Goal: Information Seeking & Learning: Learn about a topic

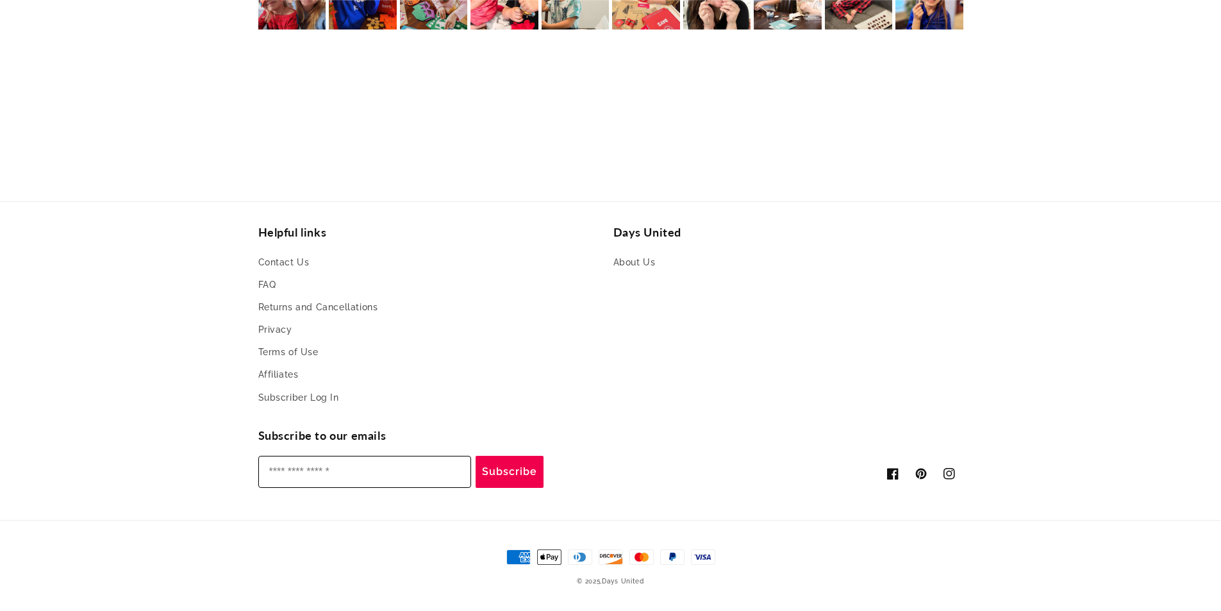
click at [325, 472] on input "Enter your email" at bounding box center [364, 472] width 213 height 32
type input "**********"
click at [510, 476] on button "Subscribe" at bounding box center [510, 472] width 68 height 32
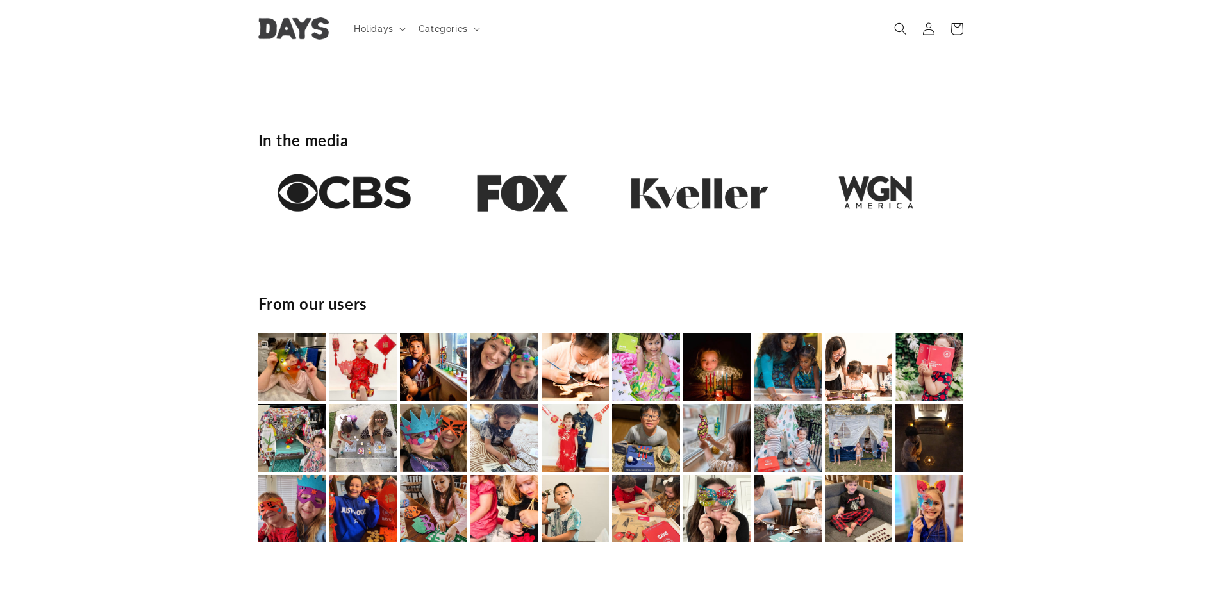
scroll to position [0, 2262]
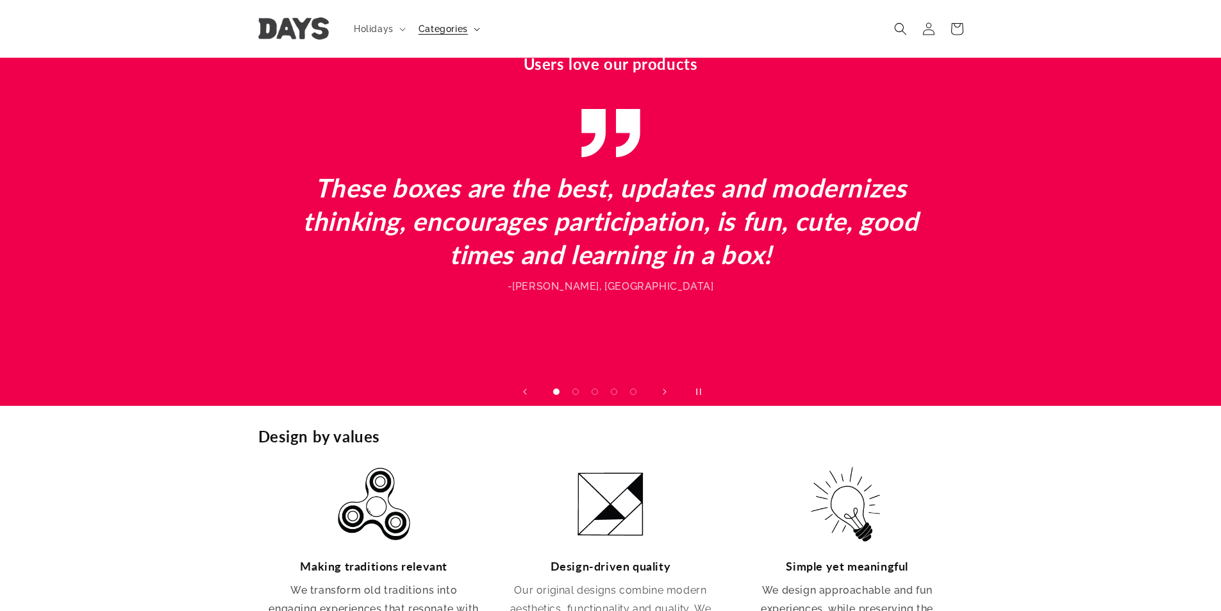
click at [475, 23] on summary "Categories" at bounding box center [448, 28] width 74 height 27
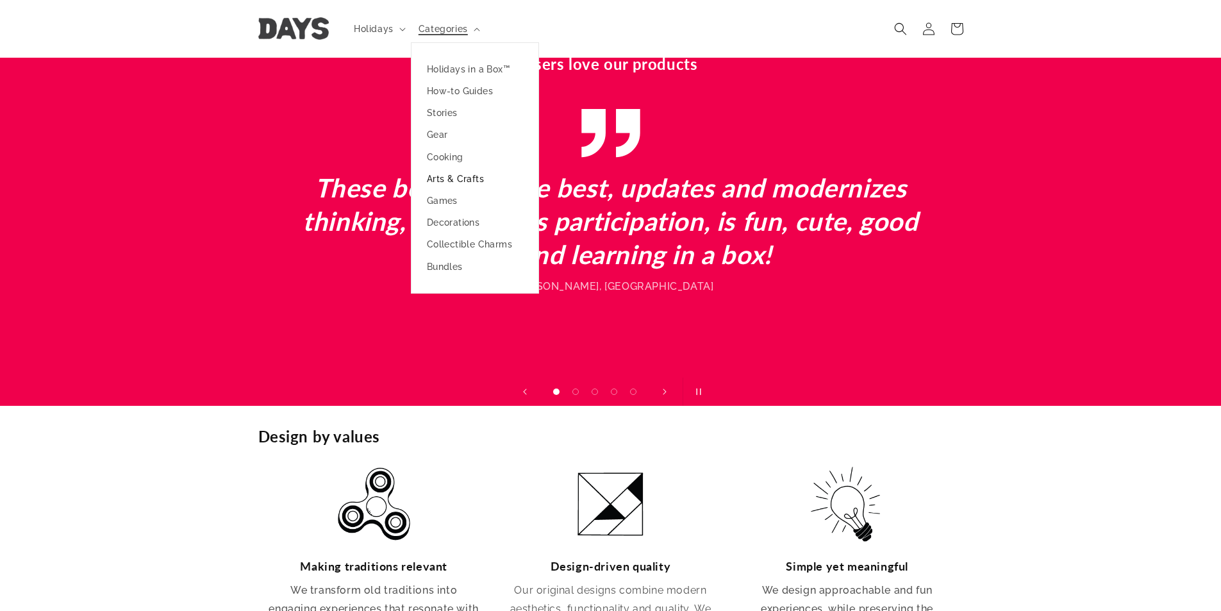
scroll to position [0, 1221]
click at [442, 172] on link "Arts & Crafts" at bounding box center [474, 179] width 127 height 22
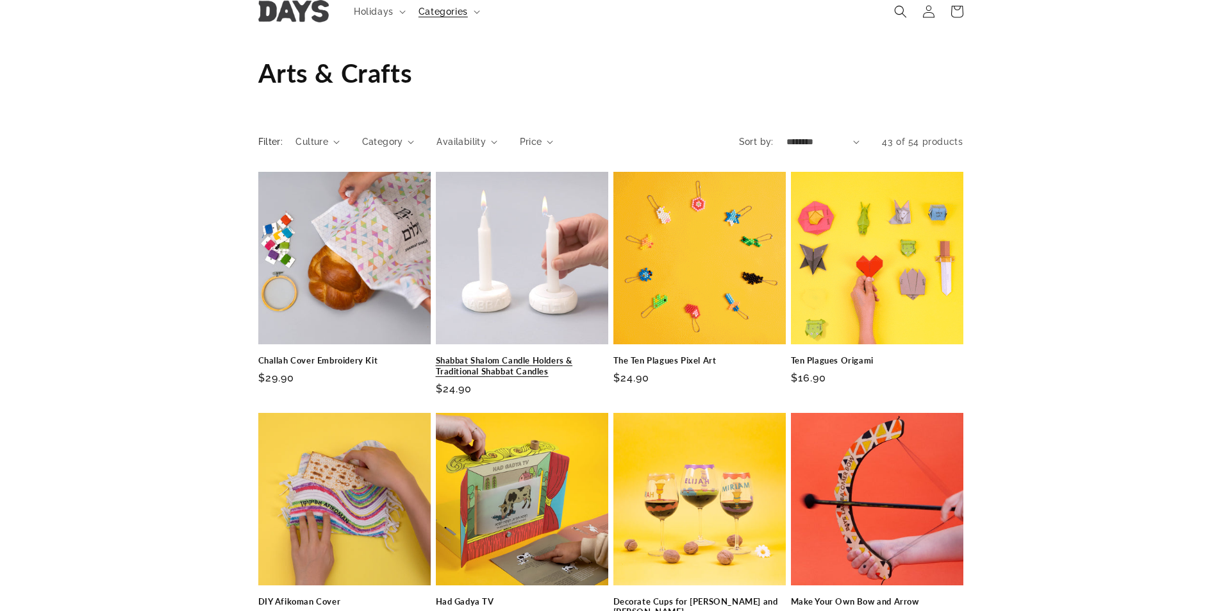
scroll to position [64, 0]
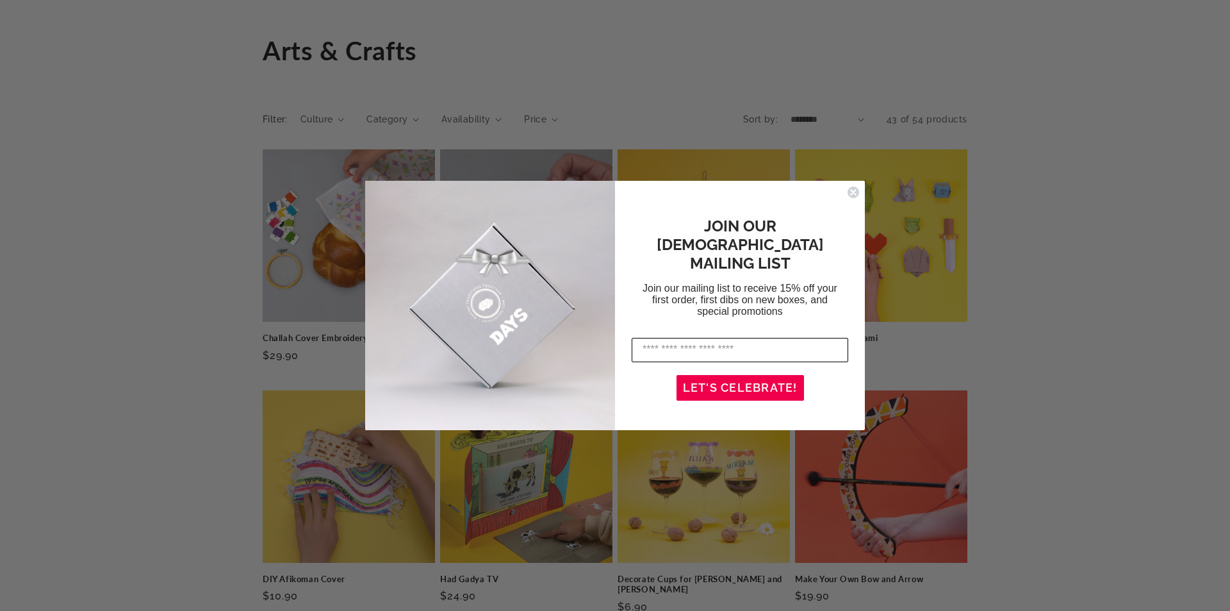
click at [702, 340] on input "Enter your email address" at bounding box center [740, 350] width 217 height 24
type input "**********"
click at [743, 375] on button "LET'S CELEBRATE!" at bounding box center [741, 388] width 128 height 26
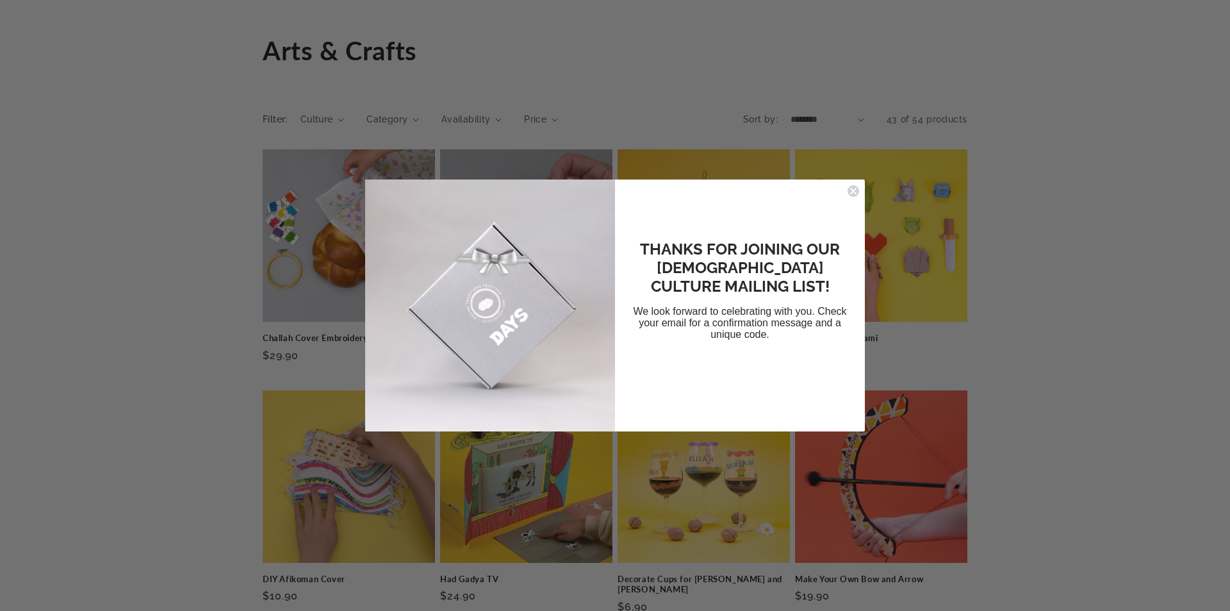
click at [856, 188] on icon "Close dialog" at bounding box center [853, 190] width 5 height 5
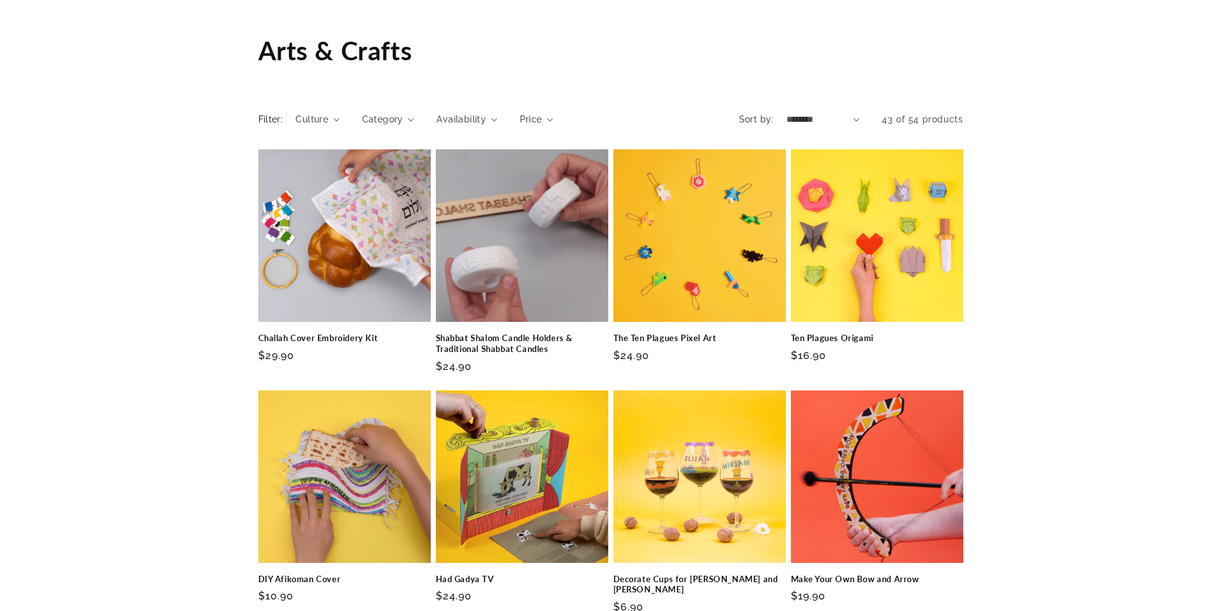
scroll to position [0, 0]
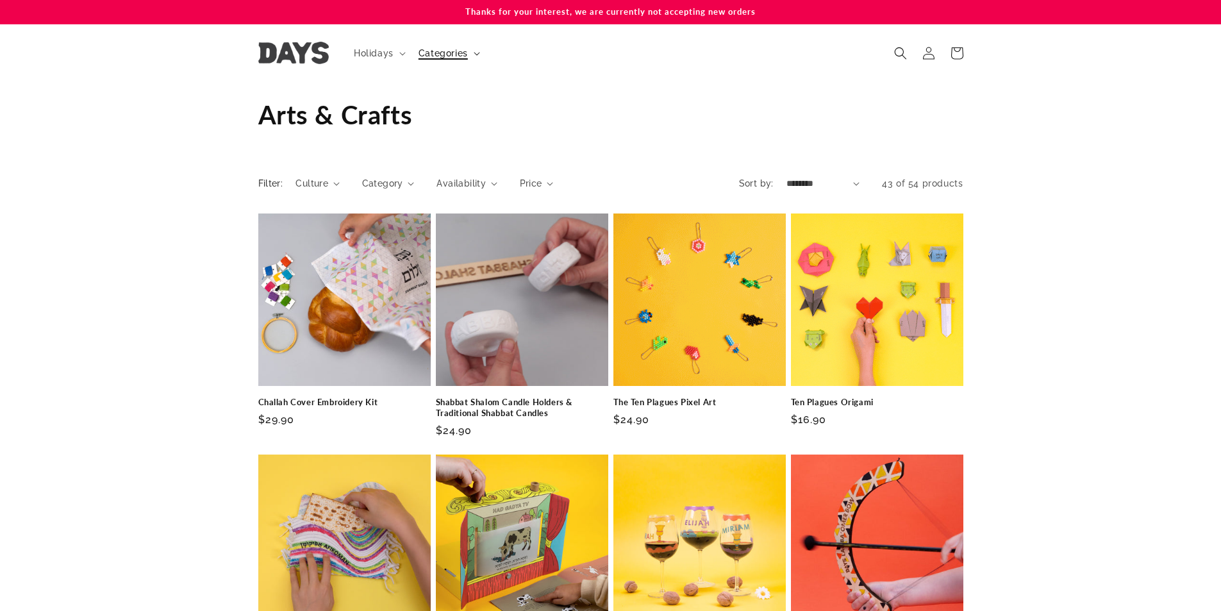
click at [452, 50] on span "Categories" at bounding box center [442, 53] width 49 height 12
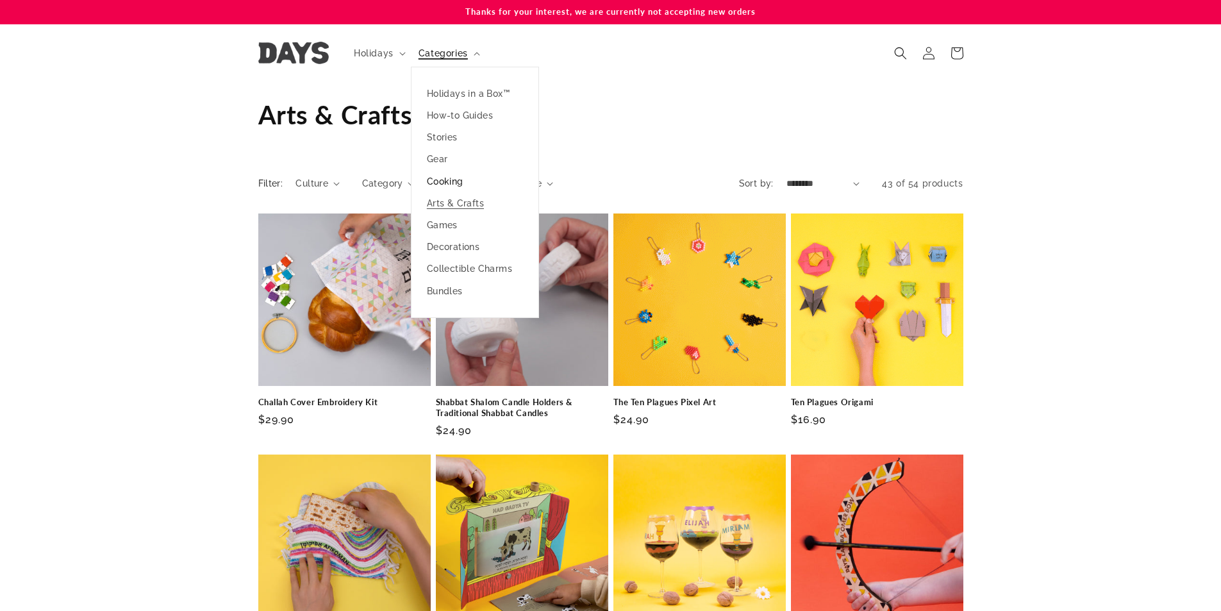
click at [434, 184] on link "Cooking" at bounding box center [474, 181] width 127 height 22
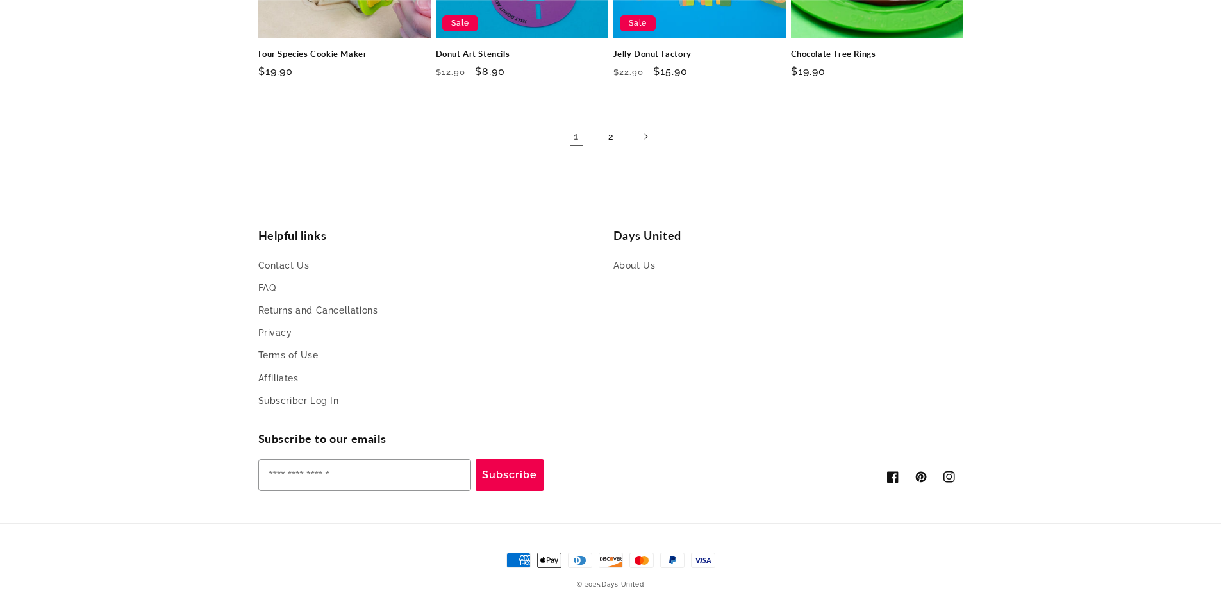
scroll to position [1041, 0]
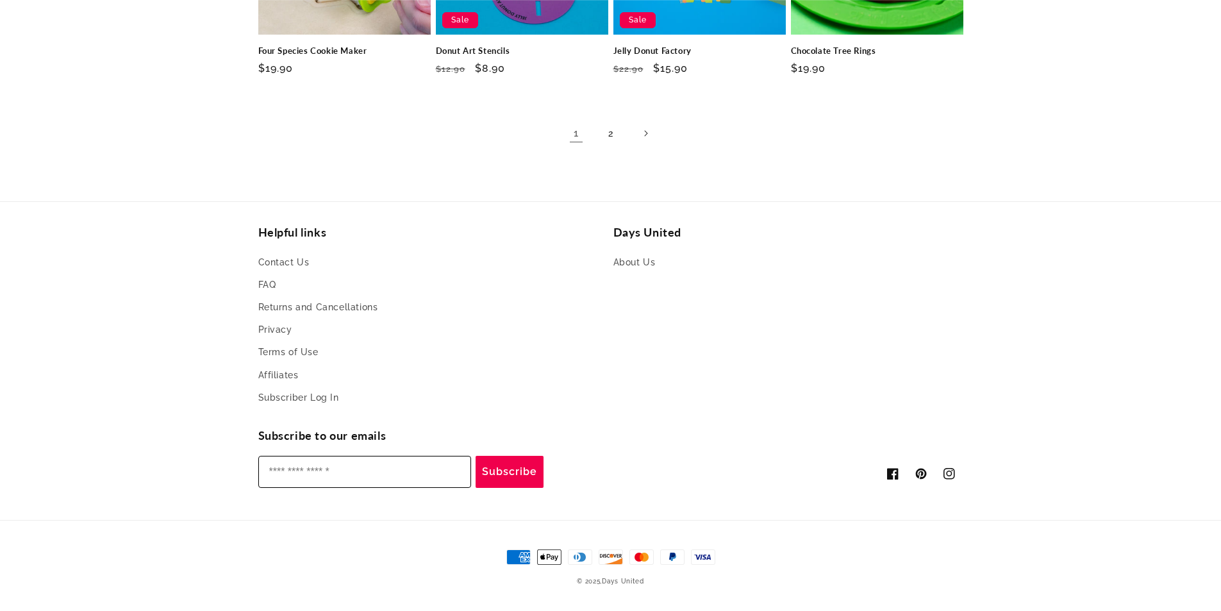
click at [333, 471] on input "Enter your email" at bounding box center [364, 472] width 213 height 32
type input "**********"
click at [515, 478] on button "Subscribe" at bounding box center [510, 472] width 68 height 32
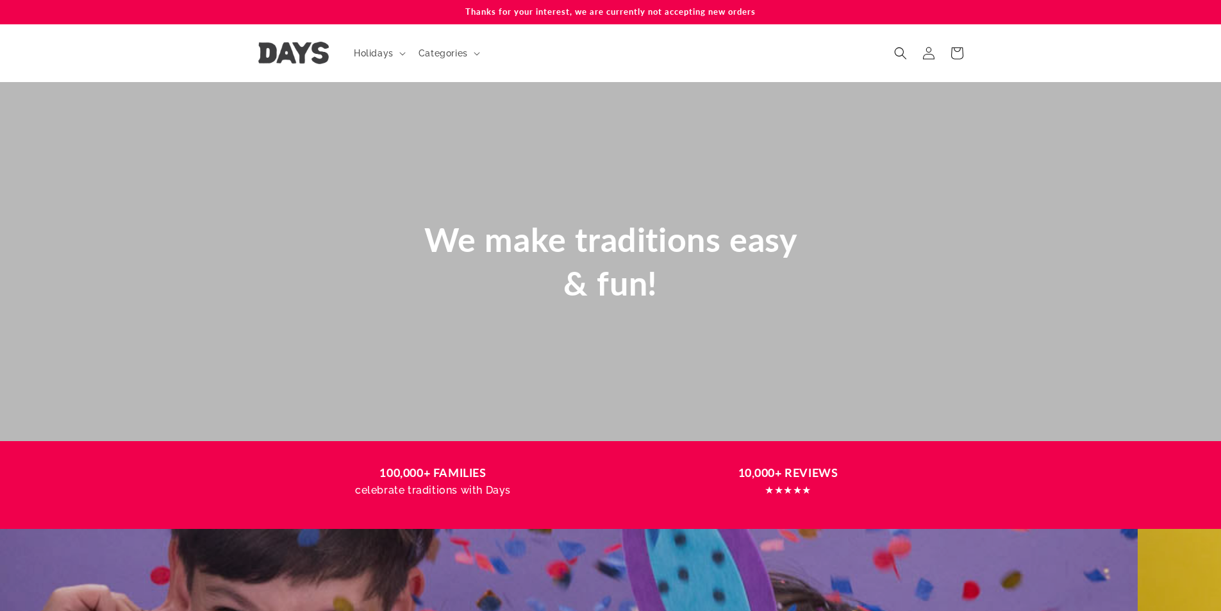
scroll to position [0, 3639]
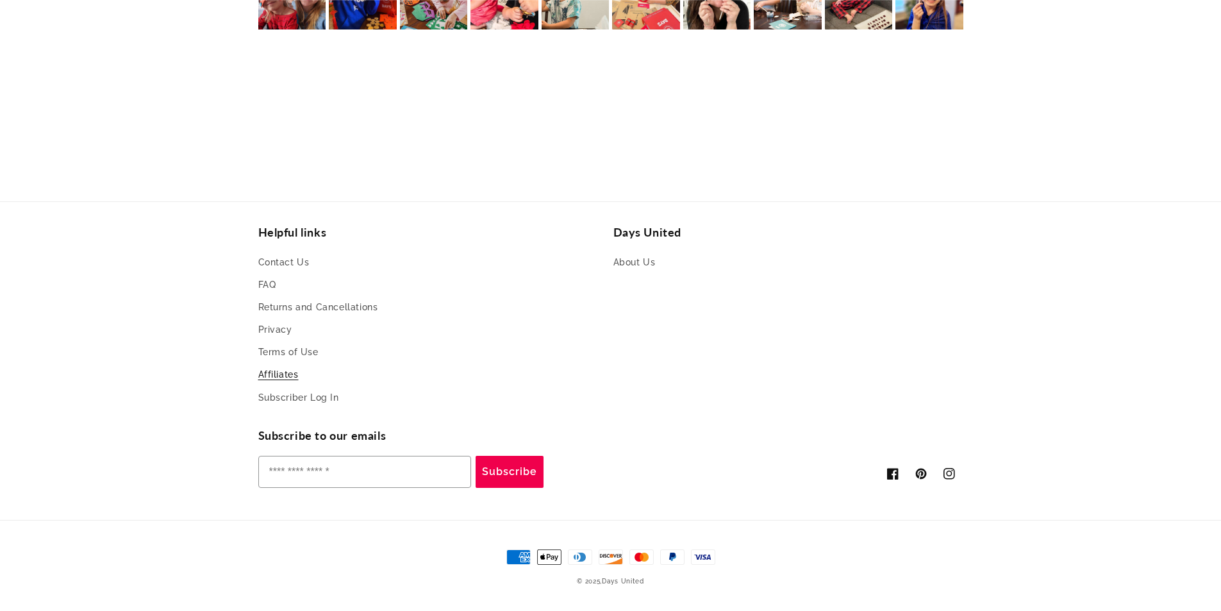
drag, startPoint x: 277, startPoint y: 374, endPoint x: 318, endPoint y: 338, distance: 54.9
